Goal: Task Accomplishment & Management: Use online tool/utility

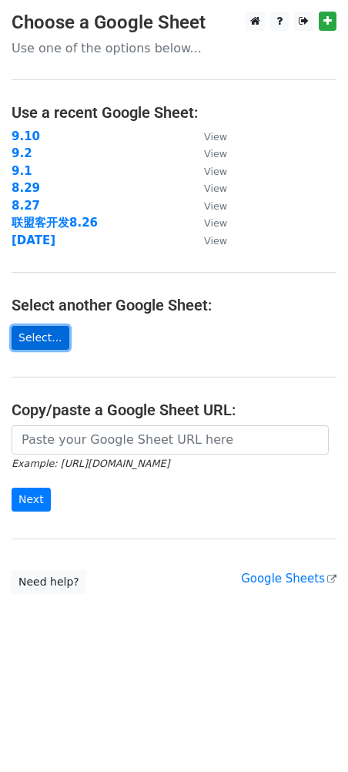
click at [57, 342] on link "Select..." at bounding box center [41, 338] width 58 height 24
